Goal: Obtain resource: Download file/media

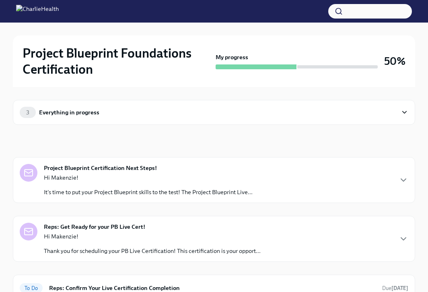
scroll to position [38, 0]
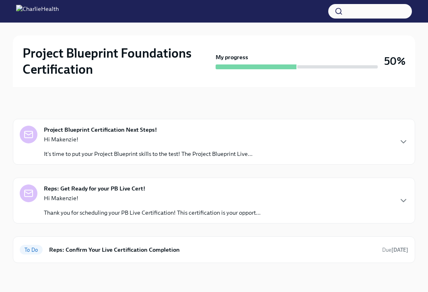
click at [189, 197] on p "Hi Makenzie!" at bounding box center [152, 198] width 217 height 8
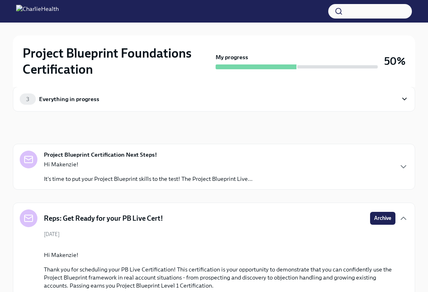
scroll to position [0, 0]
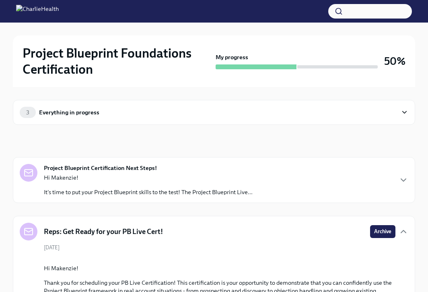
click at [184, 174] on p "Hi Makenzie!" at bounding box center [148, 177] width 209 height 8
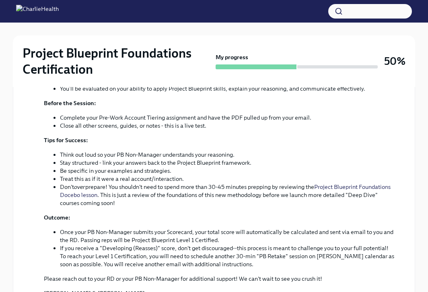
scroll to position [756, 0]
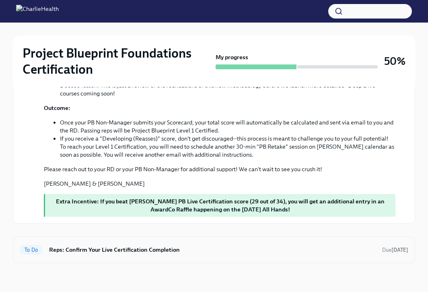
click at [152, 239] on div "To Do Reps: Confirm Your Live Certification Completion Due in 11 days" at bounding box center [214, 249] width 402 height 27
click at [153, 247] on h6 "Reps: Confirm Your Live Certification Completion" at bounding box center [212, 249] width 327 height 9
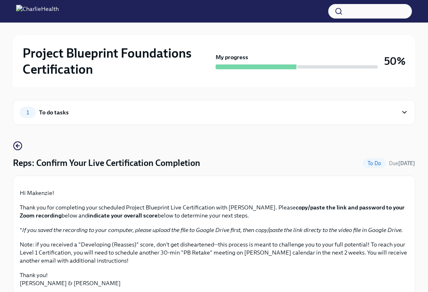
click at [91, 110] on div "1 To do tasks" at bounding box center [209, 112] width 378 height 11
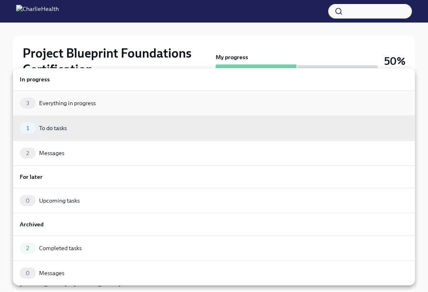
click at [78, 101] on div "Everything in progress" at bounding box center [67, 103] width 57 height 8
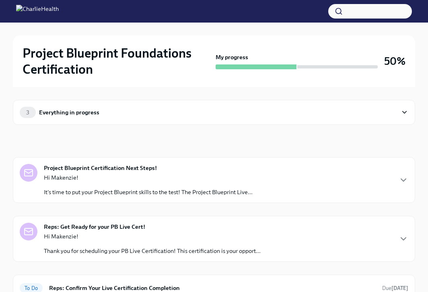
click at [108, 167] on strong "Project Blueprint Certification Next Steps!" at bounding box center [100, 168] width 113 height 8
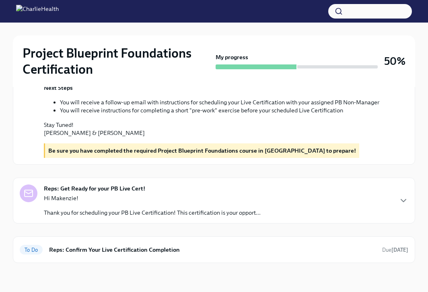
scroll to position [342, 0]
click at [127, 207] on div "Hi Makenzie! Thank you for scheduling your PB Live Certification! This certific…" at bounding box center [152, 205] width 217 height 23
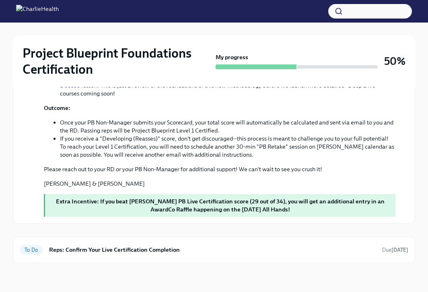
scroll to position [756, 0]
click at [135, 241] on div "To Do Reps: Confirm Your Live Certification Completion Due in 11 days" at bounding box center [214, 249] width 402 height 27
click at [135, 247] on h6 "Reps: Confirm Your Live Certification Completion" at bounding box center [212, 249] width 327 height 9
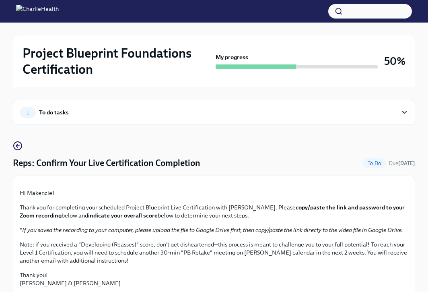
click at [43, 115] on div "To do tasks" at bounding box center [54, 112] width 30 height 9
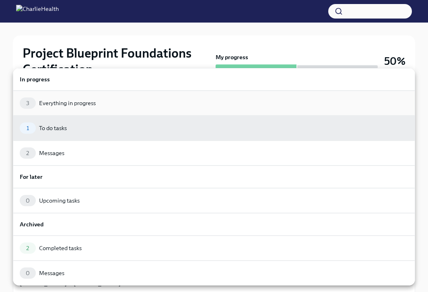
click at [55, 99] on div "Everything in progress" at bounding box center [67, 103] width 57 height 8
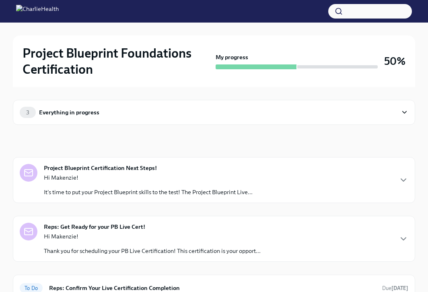
click at [114, 171] on strong "Project Blueprint Certification Next Steps!" at bounding box center [100, 168] width 113 height 8
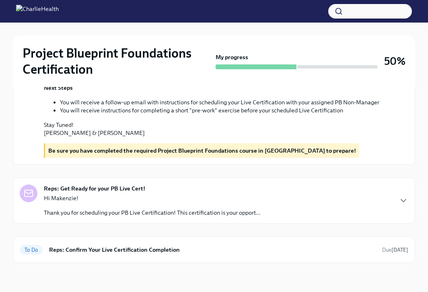
scroll to position [342, 0]
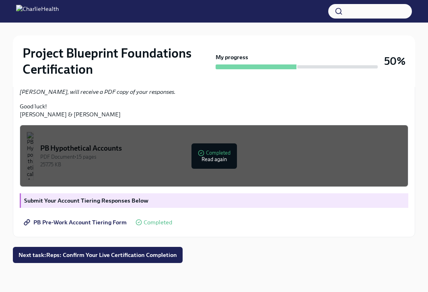
scroll to position [277, 0]
click at [216, 135] on button "PB Hypothetical Accounts PDF Document • 15 pages 257.75 KB Completed Read again" at bounding box center [214, 156] width 389 height 62
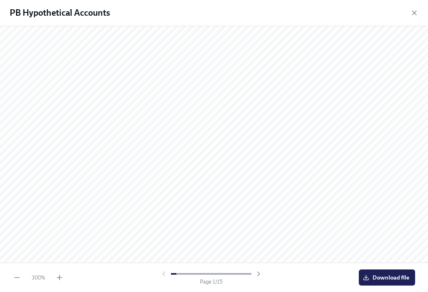
scroll to position [84, 0]
click at [15, 274] on icon "button" at bounding box center [17, 277] width 8 height 8
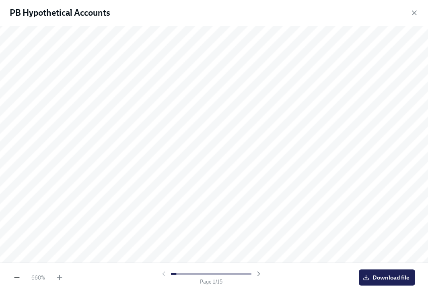
click at [15, 274] on icon "button" at bounding box center [17, 277] width 8 height 8
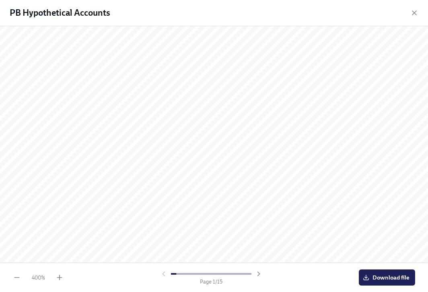
scroll to position [214, 89]
click at [21, 272] on div "1000 % Page 1 / 15 Download file" at bounding box center [214, 276] width 428 height 29
click at [20, 275] on icon "button" at bounding box center [17, 277] width 8 height 8
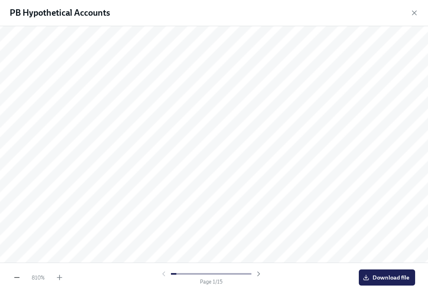
click at [18, 278] on icon "button" at bounding box center [17, 277] width 8 height 8
click at [15, 276] on icon "button" at bounding box center [17, 277] width 8 height 8
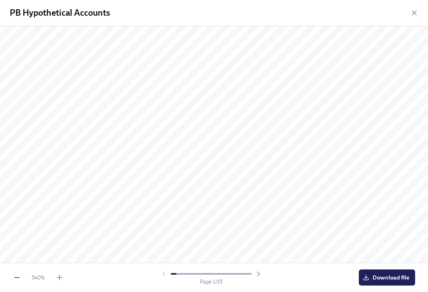
click at [15, 276] on icon "button" at bounding box center [17, 277] width 8 height 8
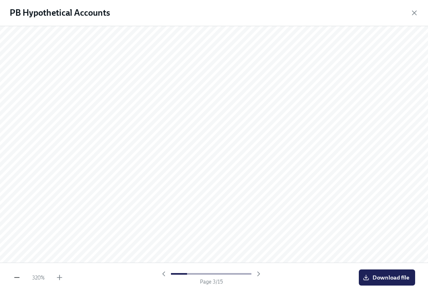
click at [19, 277] on icon "button" at bounding box center [16, 277] width 5 height 0
click at [417, 10] on icon "button" at bounding box center [414, 13] width 8 height 8
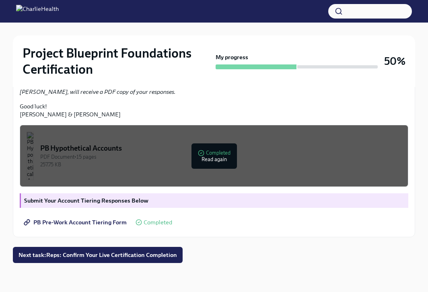
click at [82, 226] on link "PB Pre-Work Account Tiering Form" at bounding box center [76, 222] width 113 height 16
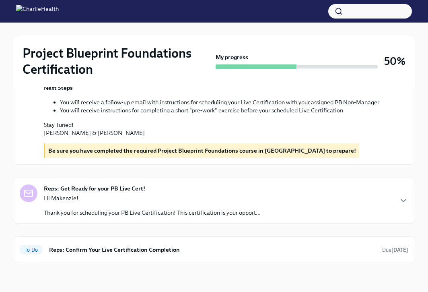
scroll to position [316, 0]
